Goal: Task Accomplishment & Management: Use online tool/utility

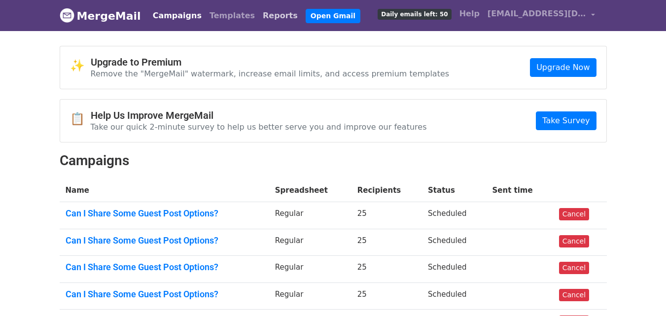
click at [259, 14] on link "Reports" at bounding box center [280, 16] width 43 height 20
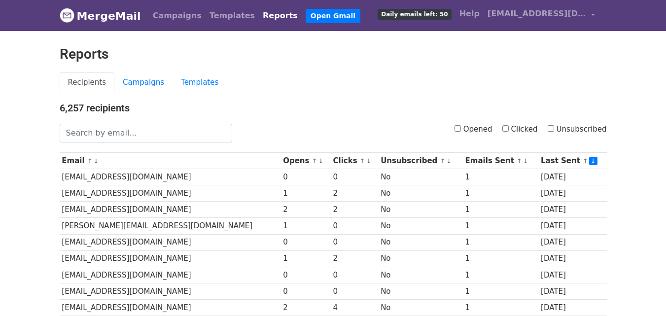
click at [509, 128] on input "Clicked" at bounding box center [505, 128] width 6 height 6
checkbox input "true"
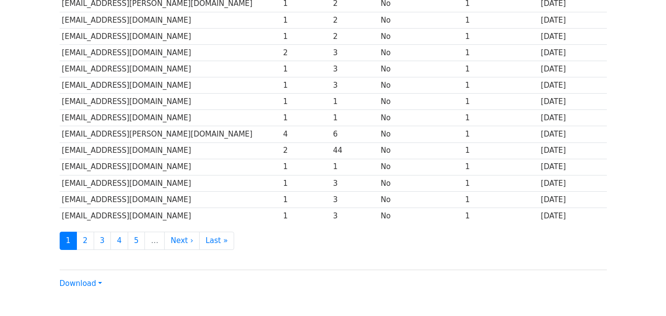
scroll to position [487, 0]
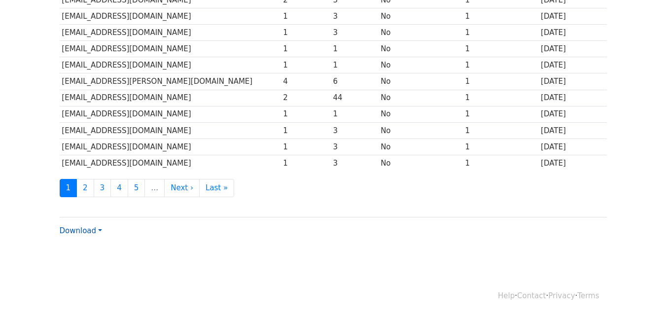
click at [86, 232] on link "Download" at bounding box center [81, 230] width 42 height 9
click at [87, 247] on link "CSV" at bounding box center [99, 249] width 78 height 16
